Goal: Book appointment/travel/reservation

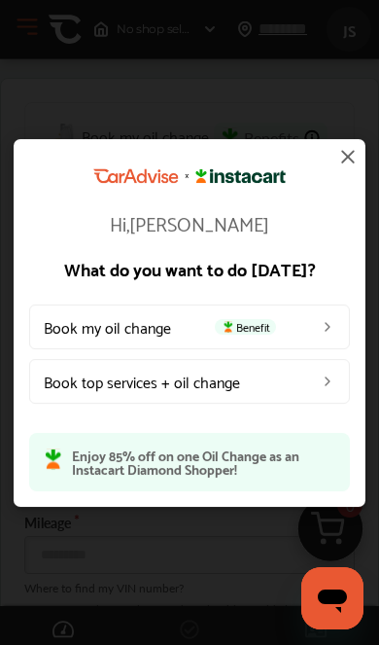
click at [92, 374] on link "Book top services + oil change" at bounding box center [189, 380] width 321 height 45
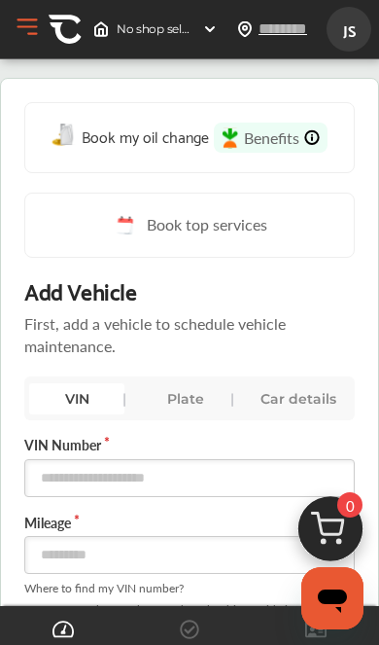
click at [126, 218] on img at bounding box center [124, 225] width 25 height 24
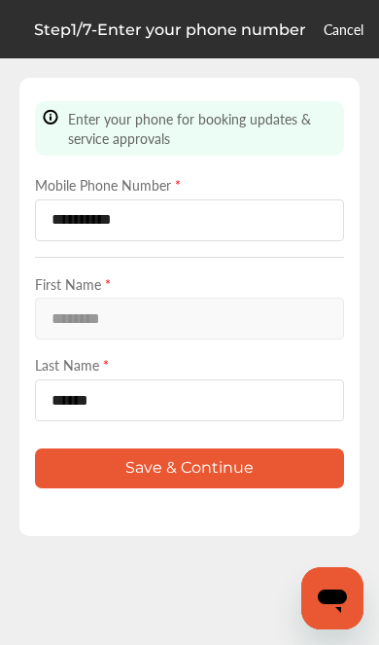
click at [152, 488] on button "Save & Continue" at bounding box center [189, 469] width 309 height 40
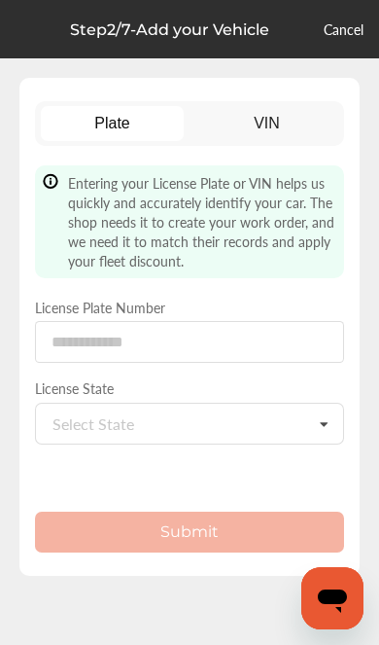
click at [90, 431] on div "Select State" at bounding box center [94, 424] width 82 height 16
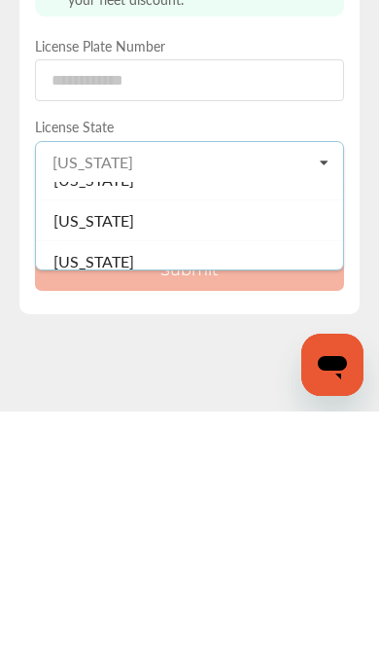
scroll to position [1368, 0]
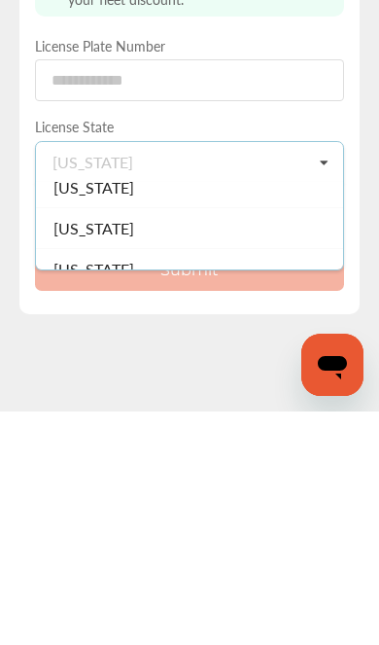
click at [54, 450] on span "[US_STATE]" at bounding box center [94, 461] width 81 height 22
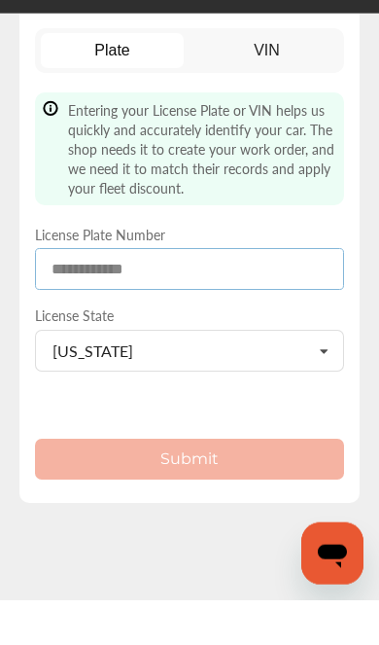
click at [77, 293] on input at bounding box center [189, 314] width 309 height 42
